Goal: Task Accomplishment & Management: Manage account settings

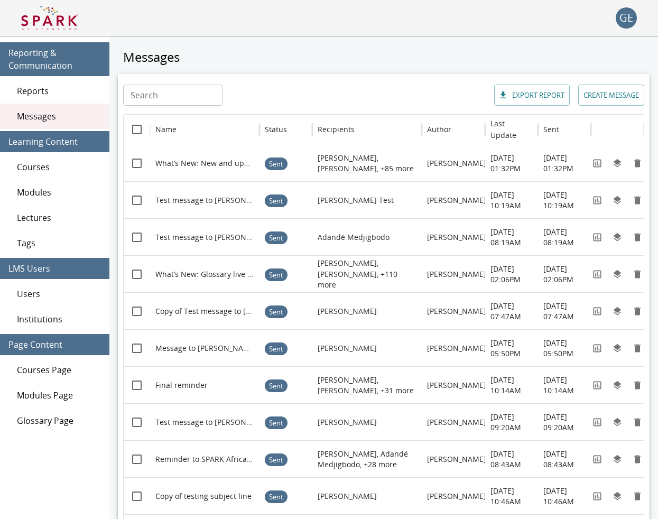
scroll to position [42, 0]
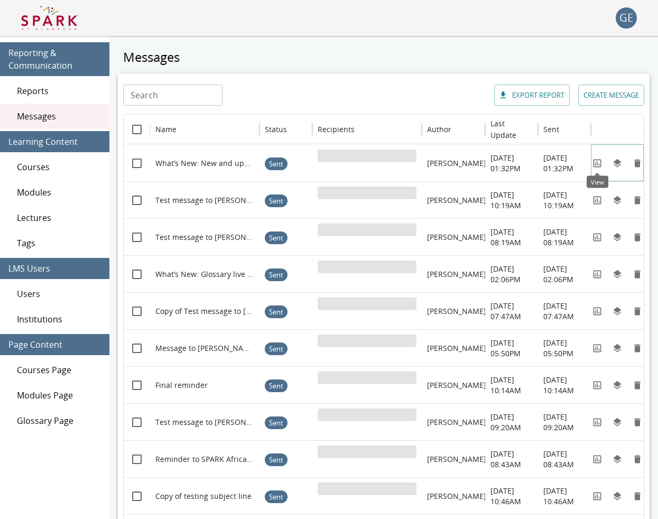
click at [596, 161] on icon "View" at bounding box center [597, 163] width 11 height 11
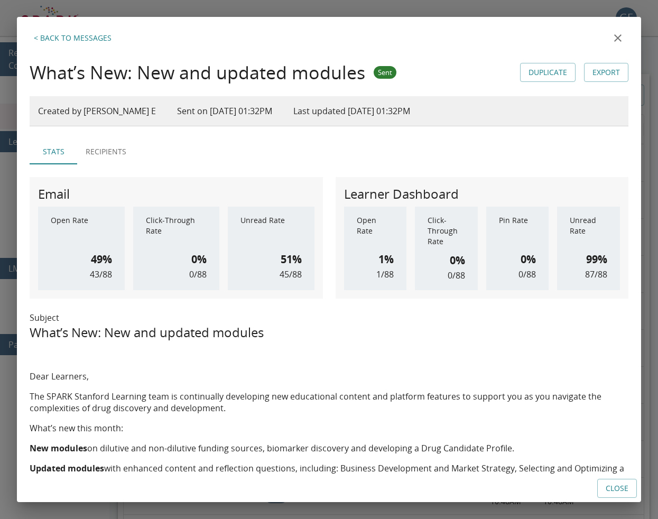
click at [616, 39] on icon "close" at bounding box center [618, 38] width 13 height 13
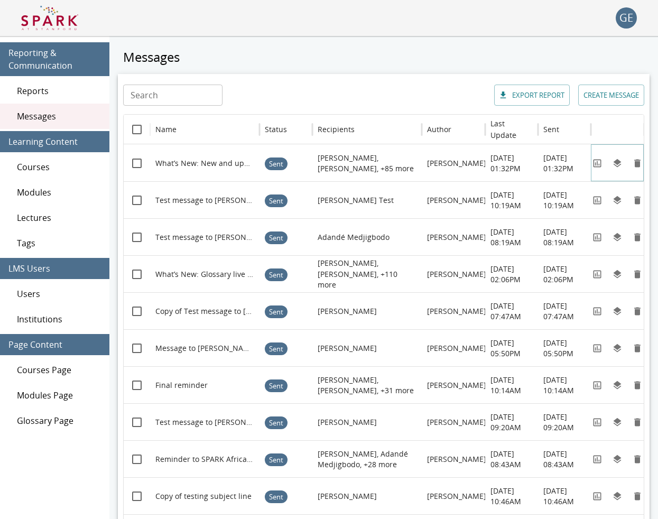
scroll to position [0, -2]
click at [62, 25] on img at bounding box center [49, 17] width 57 height 25
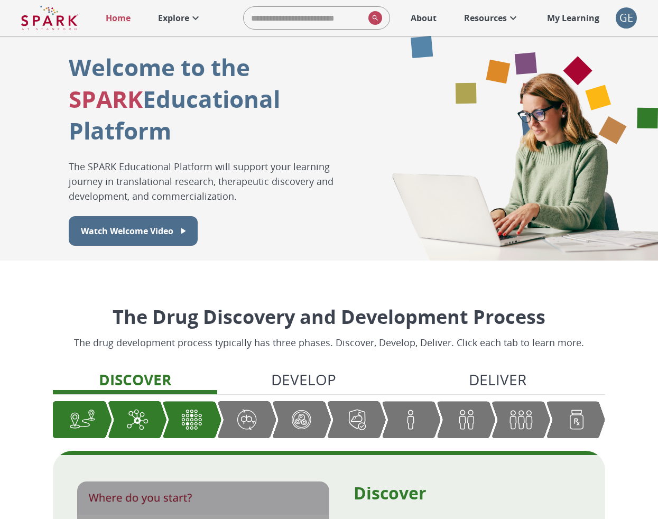
click at [625, 22] on div "GE" at bounding box center [626, 17] width 21 height 21
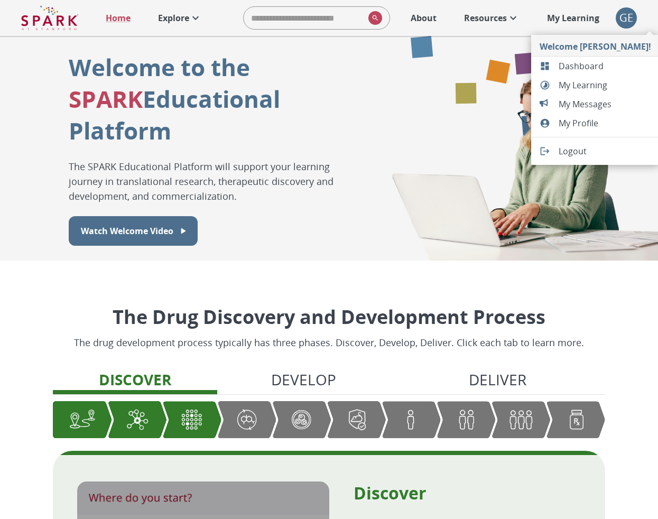
click at [585, 68] on span "Dashboard" at bounding box center [605, 66] width 93 height 13
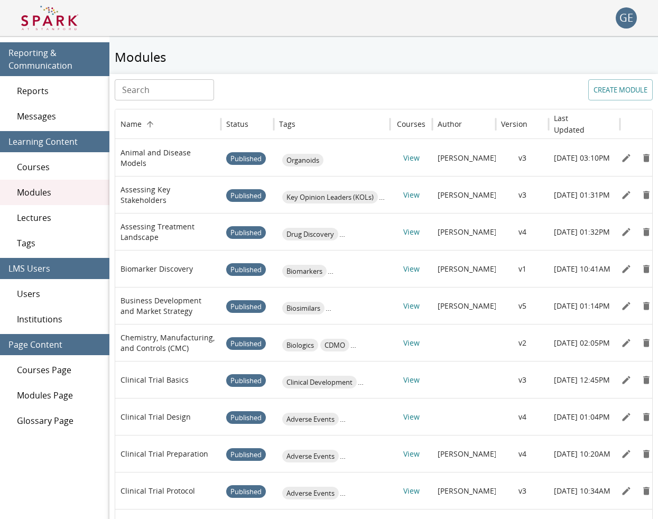
click at [42, 293] on span "Users" at bounding box center [59, 294] width 84 height 13
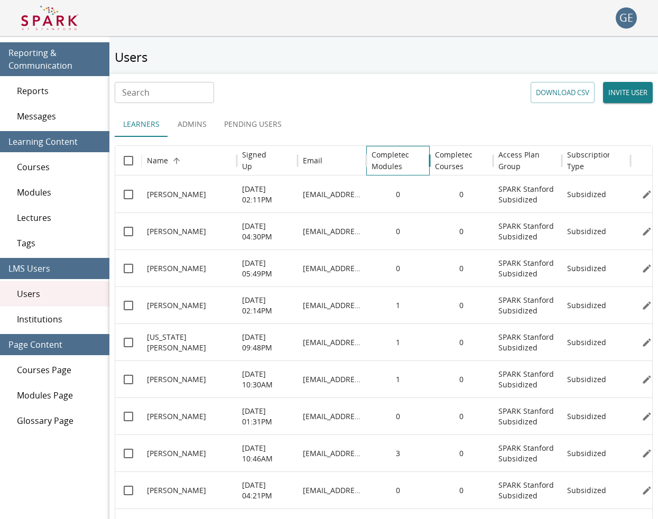
click at [383, 154] on h6 "Completed Modules" at bounding box center [391, 160] width 39 height 23
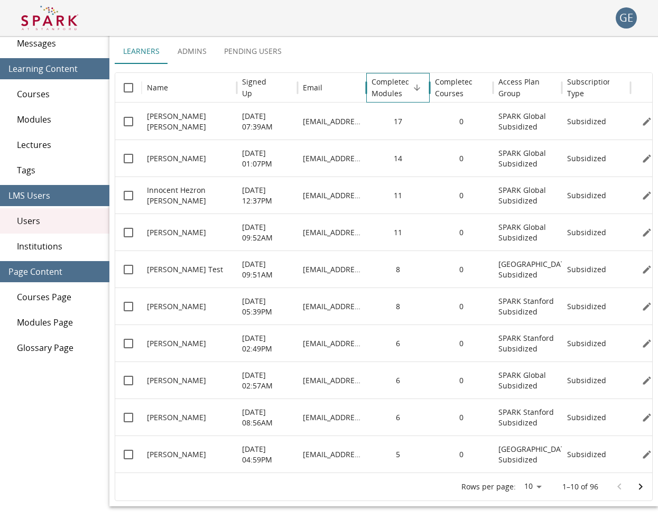
scroll to position [73, 0]
click at [638, 486] on icon "Go to next page" at bounding box center [641, 487] width 13 height 13
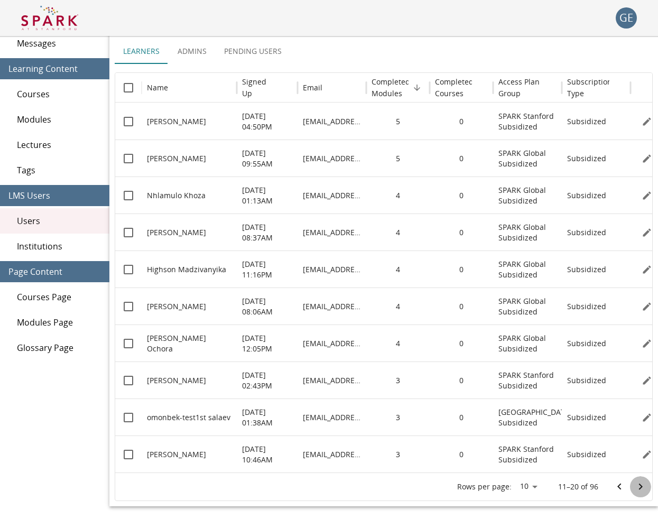
click at [638, 486] on icon "Go to next page" at bounding box center [641, 487] width 13 height 13
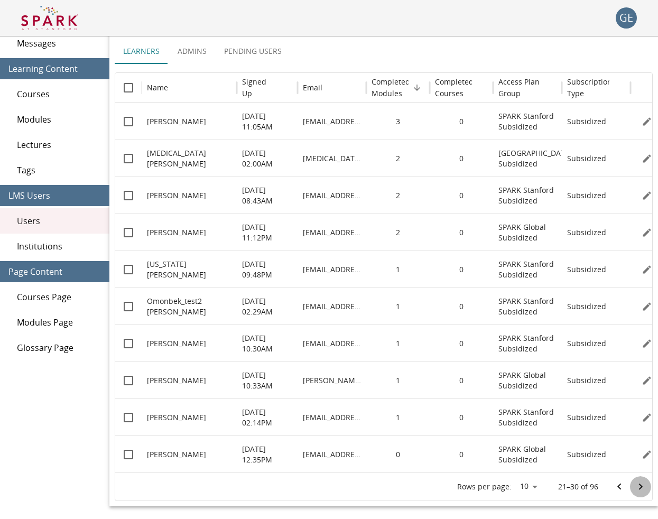
click at [638, 486] on icon "Go to next page" at bounding box center [641, 487] width 13 height 13
click at [638, 484] on icon "Go to next page" at bounding box center [641, 487] width 13 height 13
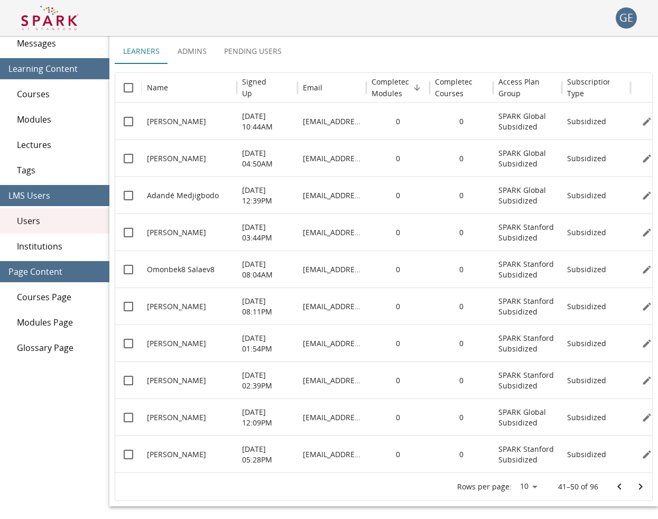
click at [618, 487] on icon "Go to previous page" at bounding box center [620, 487] width 13 height 13
click at [638, 483] on icon "Go to next page" at bounding box center [641, 487] width 13 height 13
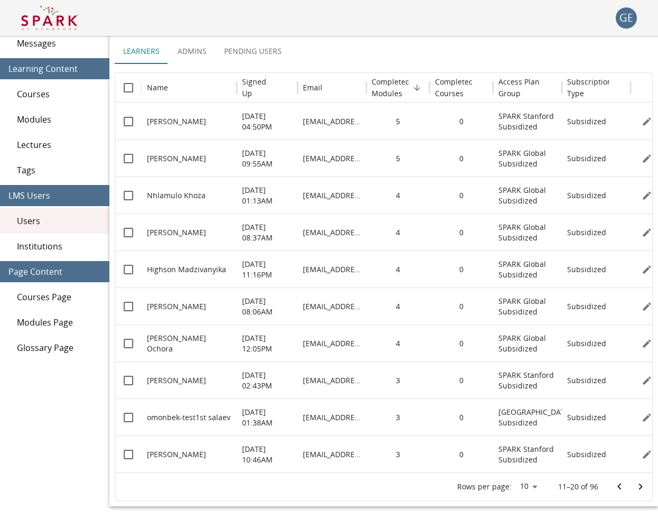
click at [638, 483] on icon "Go to next page" at bounding box center [641, 487] width 13 height 13
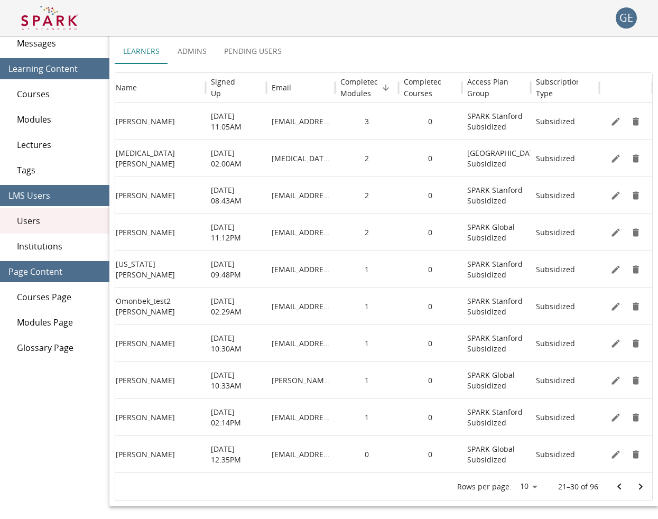
scroll to position [0, 31]
click at [618, 126] on icon "Edit" at bounding box center [616, 121] width 11 height 11
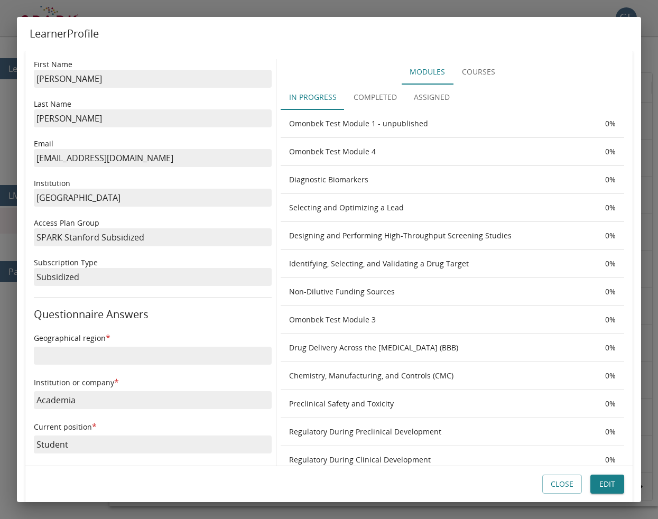
scroll to position [0, 0]
click at [380, 91] on button "Completed" at bounding box center [375, 97] width 60 height 25
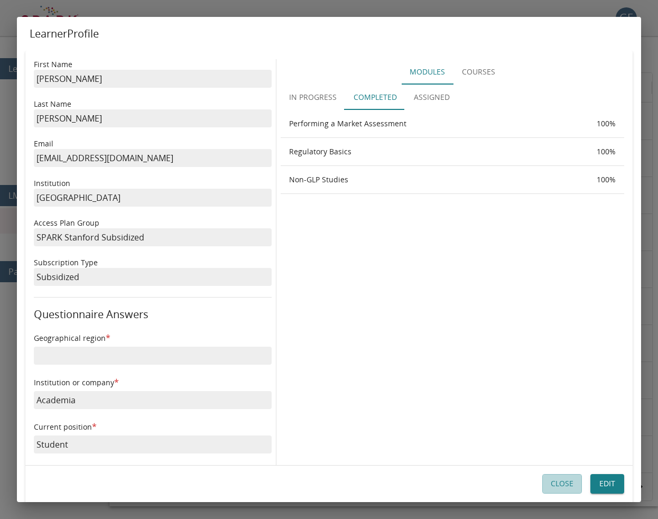
click at [550, 484] on button "Close" at bounding box center [563, 485] width 40 height 20
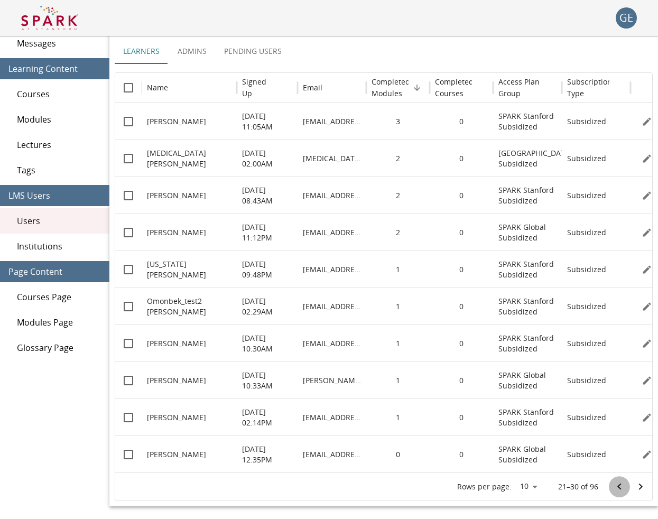
click at [615, 488] on icon "Go to previous page" at bounding box center [620, 487] width 13 height 13
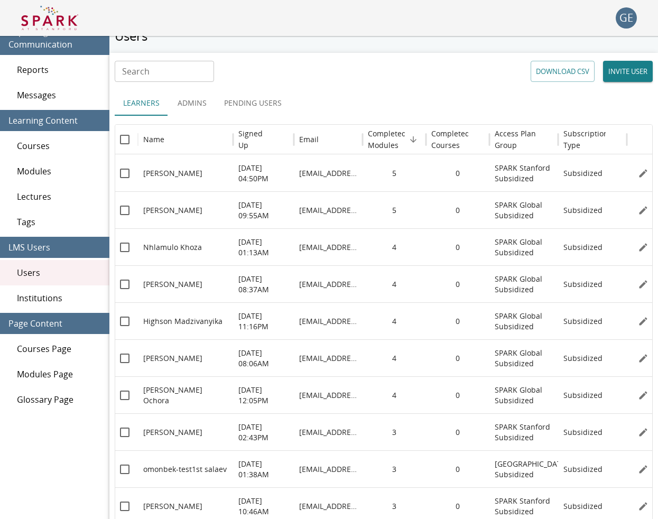
scroll to position [76, 0]
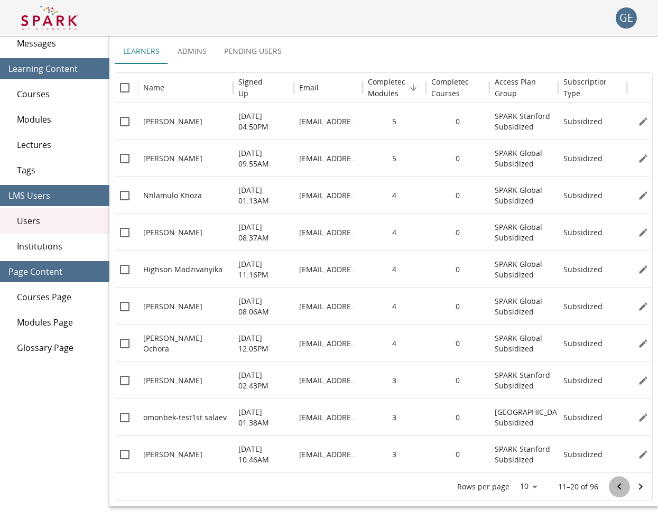
click at [621, 484] on icon "Go to previous page" at bounding box center [620, 487] width 13 height 13
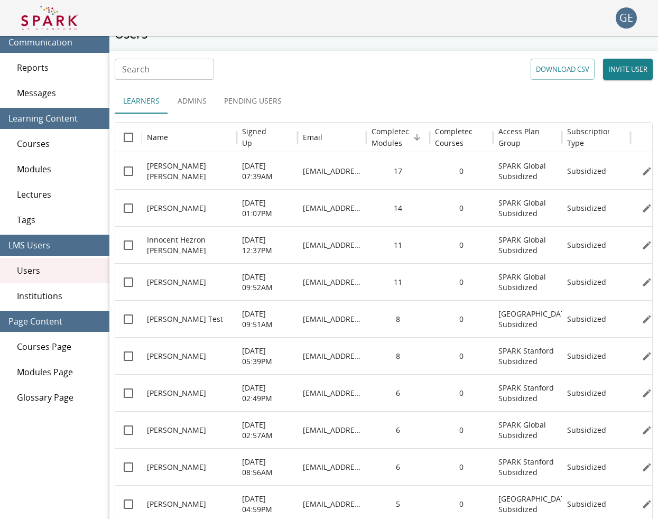
scroll to position [24, 0]
